Goal: Check status: Check status

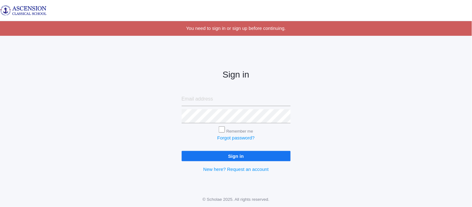
type input "admin@ascensionclassicalschool.org"
click at [207, 160] on input "Sign in" at bounding box center [236, 156] width 109 height 10
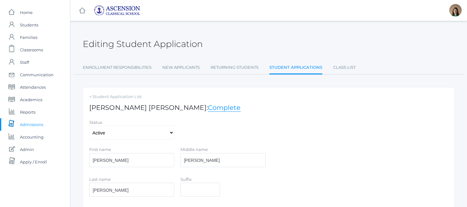
click at [28, 123] on span "Admissions" at bounding box center [31, 124] width 23 height 12
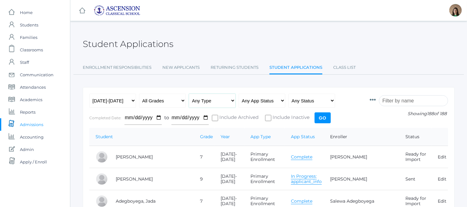
click at [230, 101] on select "Any Type New Student - Promoted - Not Promoted All Enrollment - Primary - Secon…" at bounding box center [212, 101] width 47 height 14
select select "application"
click at [189, 94] on select "Any Type New Student - Promoted - Not Promoted All Enrollment - Primary - Secon…" at bounding box center [212, 101] width 47 height 14
click at [244, 103] on select "Any App Status Not Started In Progress Complete" at bounding box center [261, 101] width 47 height 14
select select "complete"
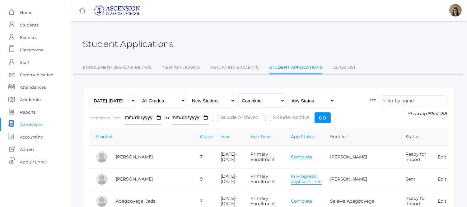
click at [238, 94] on select "Any App Status Not Started In Progress Complete" at bounding box center [261, 101] width 47 height 14
click at [317, 117] on input "Go" at bounding box center [322, 117] width 16 height 11
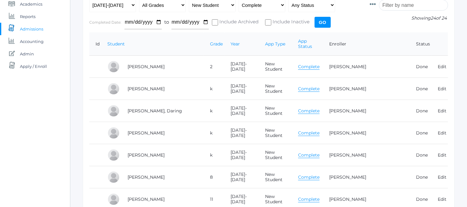
scroll to position [94, 0]
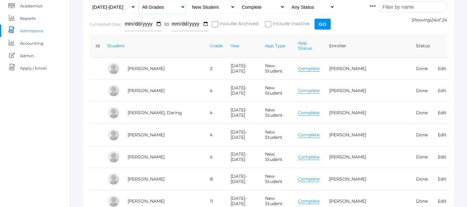
click at [182, 6] on select "All Grades Grammar - Kindergarten - 1st Grade - 2nd Grade - 3rd Grade - 4th Gra…" at bounding box center [162, 7] width 47 height 14
select select "1"
click at [139, 0] on select "All Grades Grammar - Kindergarten - 1st Grade - 2nd Grade - 3rd Grade - 4th Gra…" at bounding box center [162, 7] width 47 height 14
click at [321, 22] on input "Go" at bounding box center [322, 24] width 16 height 11
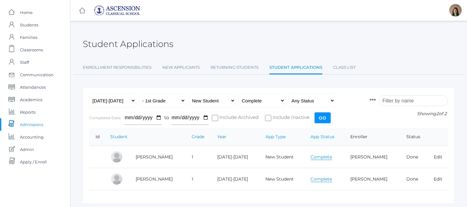
click at [315, 178] on link "Complete" at bounding box center [321, 179] width 21 height 6
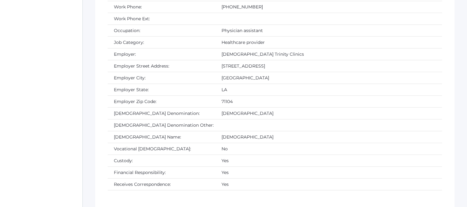
scroll to position [1294, 0]
